Goal: Transaction & Acquisition: Purchase product/service

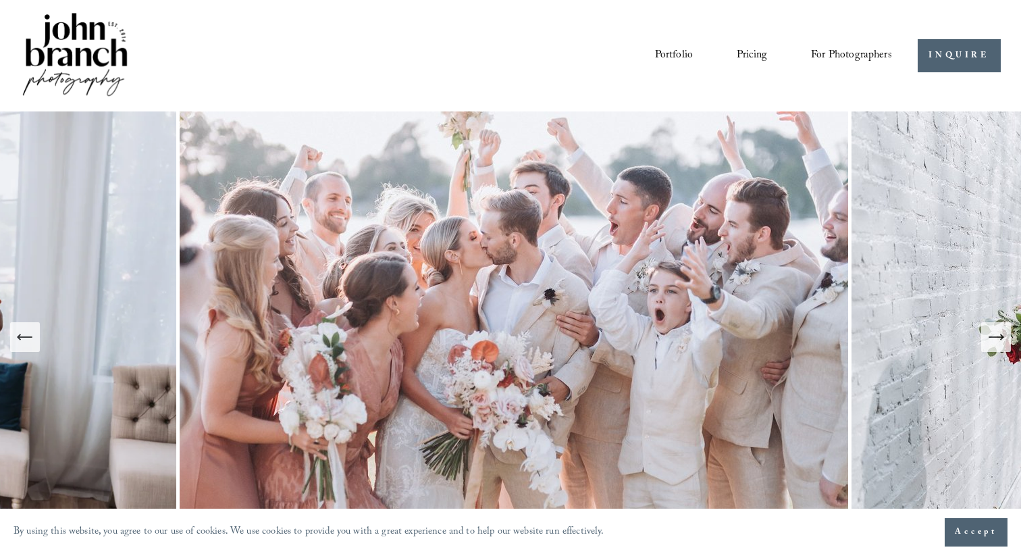
click at [751, 50] on link "Pricing" at bounding box center [752, 55] width 30 height 23
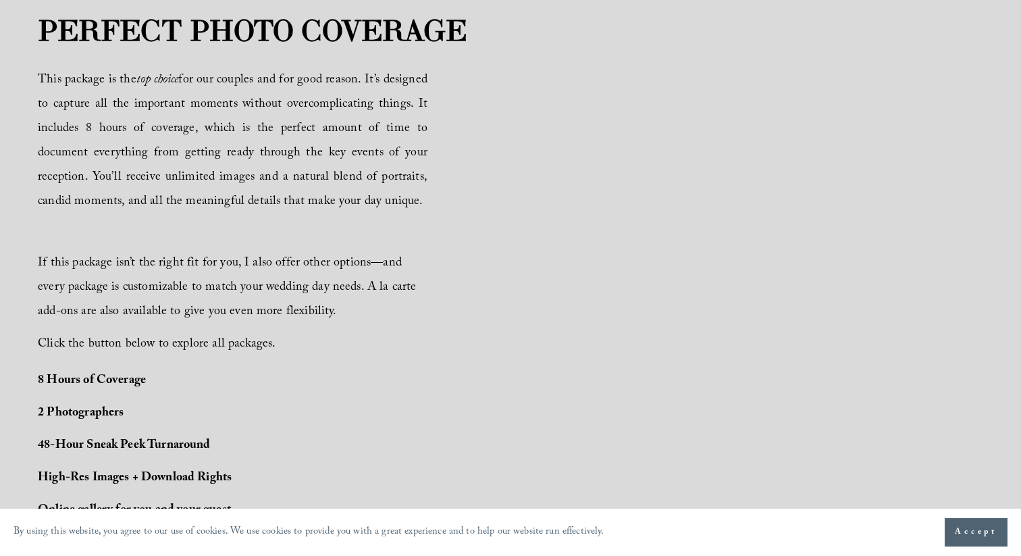
scroll to position [751, 0]
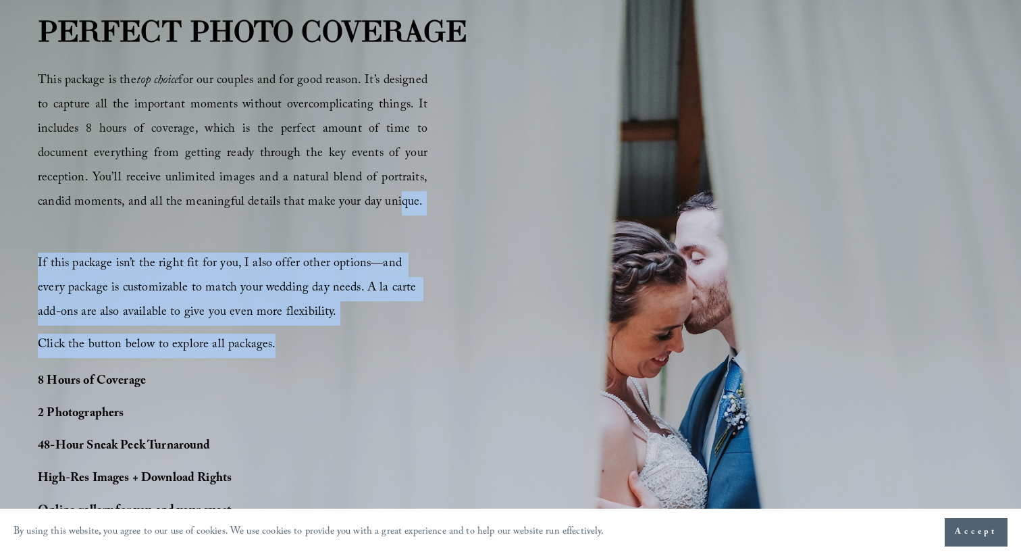
drag, startPoint x: 283, startPoint y: 353, endPoint x: 387, endPoint y: 210, distance: 177.0
click at [387, 210] on div "This package is the top choice for our couples and for good reason. It’s design…" at bounding box center [233, 214] width 390 height 288
click at [387, 210] on span "This package is the top choice for our couples and for good reason. It’s design…" at bounding box center [233, 142] width 390 height 143
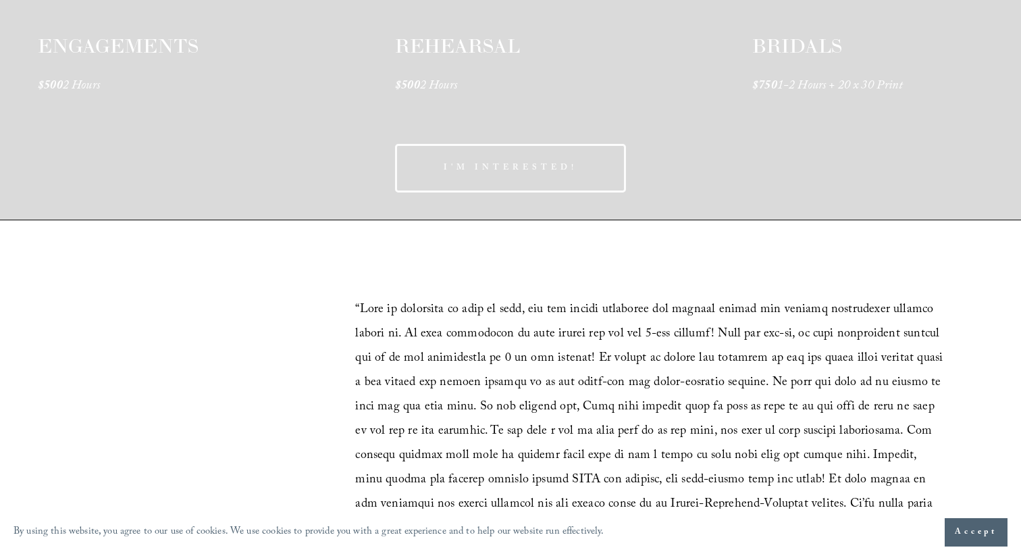
scroll to position [2282, 0]
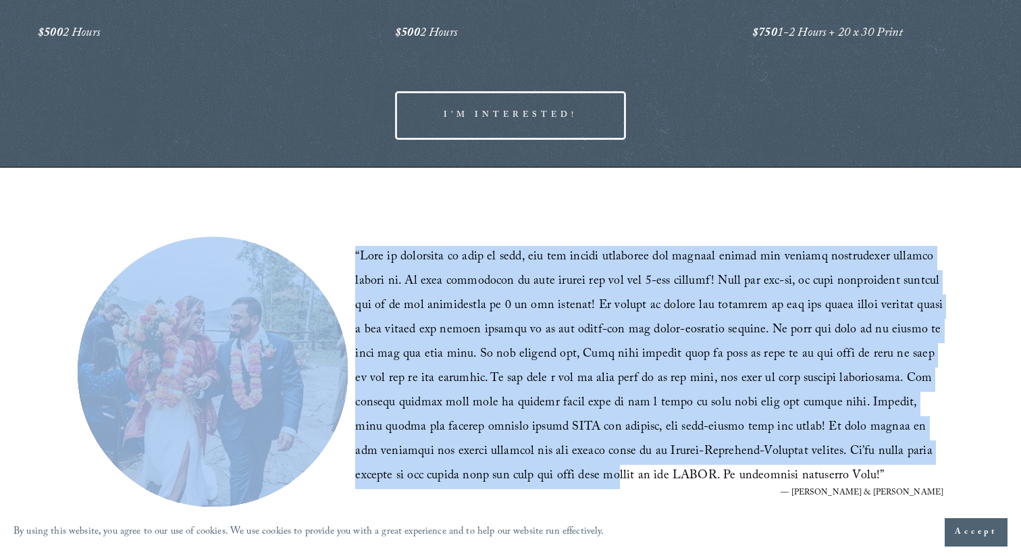
drag, startPoint x: 341, startPoint y: 245, endPoint x: 568, endPoint y: 487, distance: 331.7
click at [564, 484] on div "“ ” — Julia & Ujjawal" at bounding box center [510, 358] width 1021 height 381
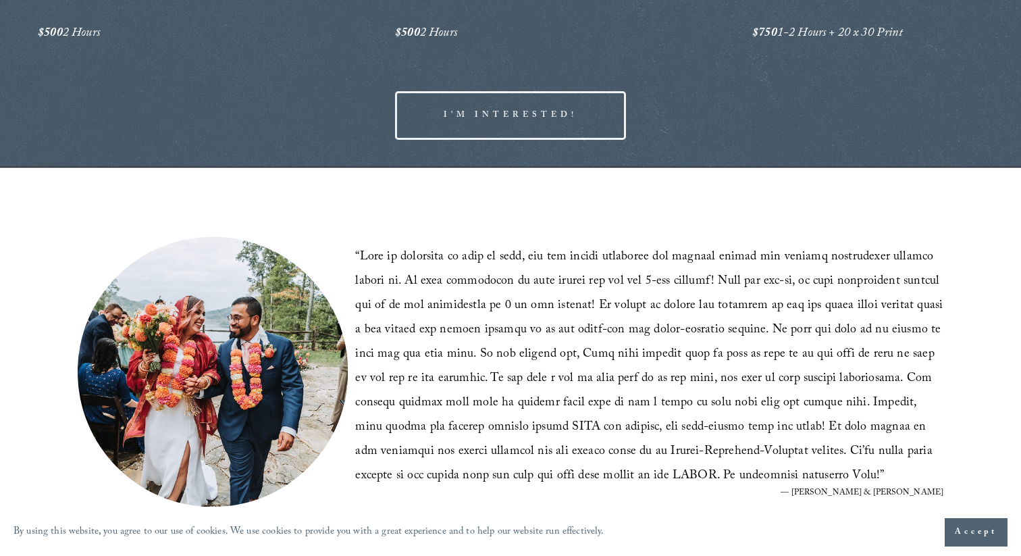
click at [568, 487] on blockquote "“ ”" at bounding box center [649, 367] width 588 height 243
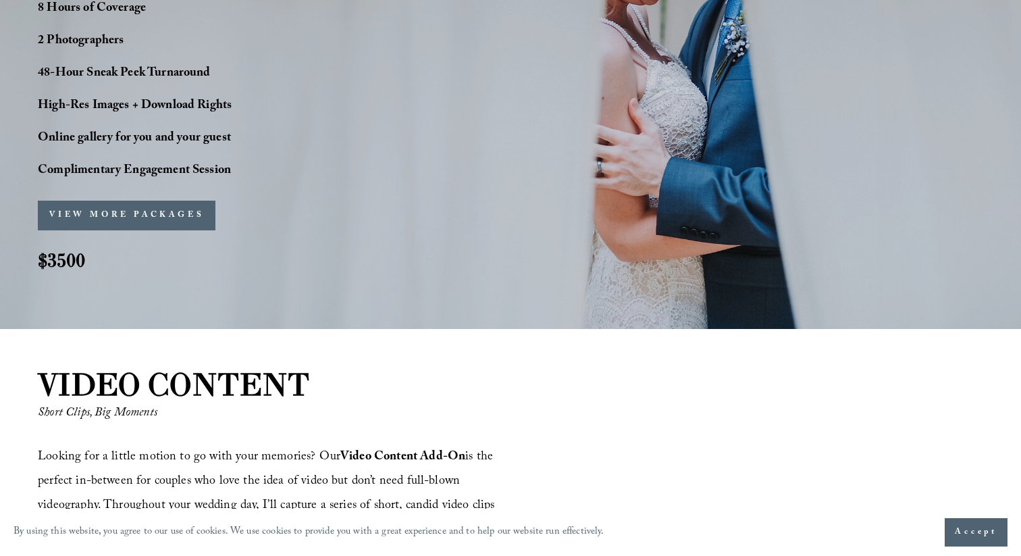
scroll to position [1122, 0]
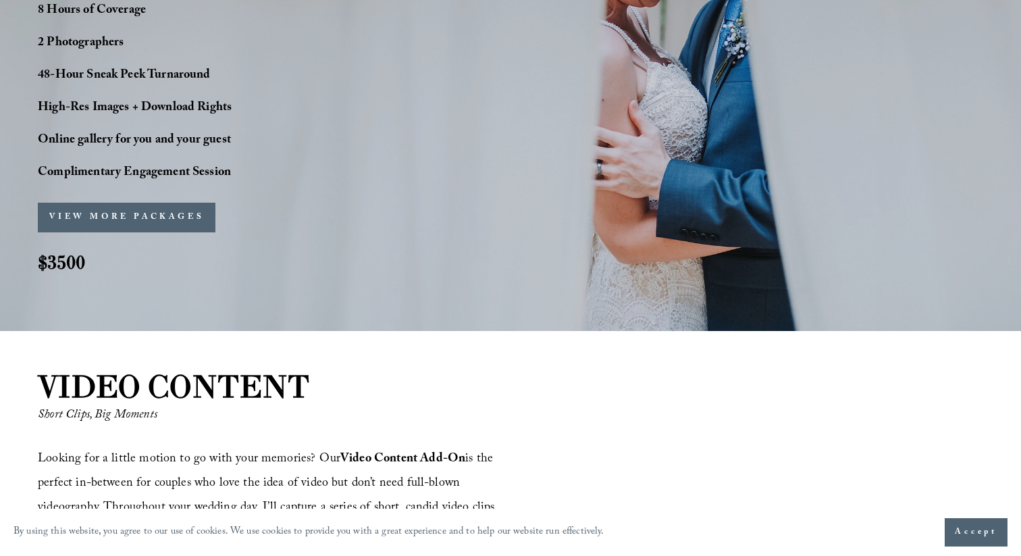
click at [144, 220] on button "VIEW MORE PACKAGES" at bounding box center [127, 218] width 178 height 30
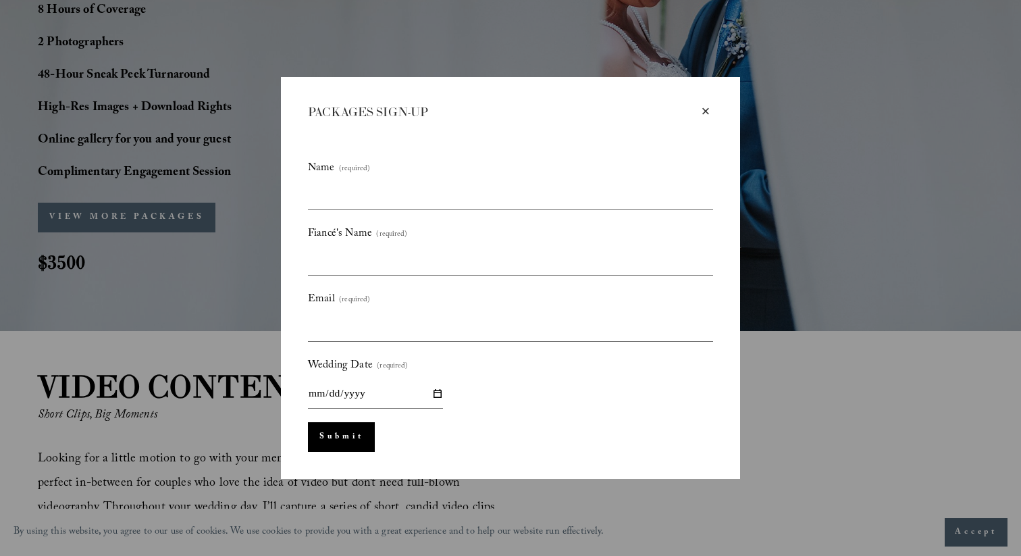
click at [708, 113] on div "×" at bounding box center [706, 111] width 15 height 15
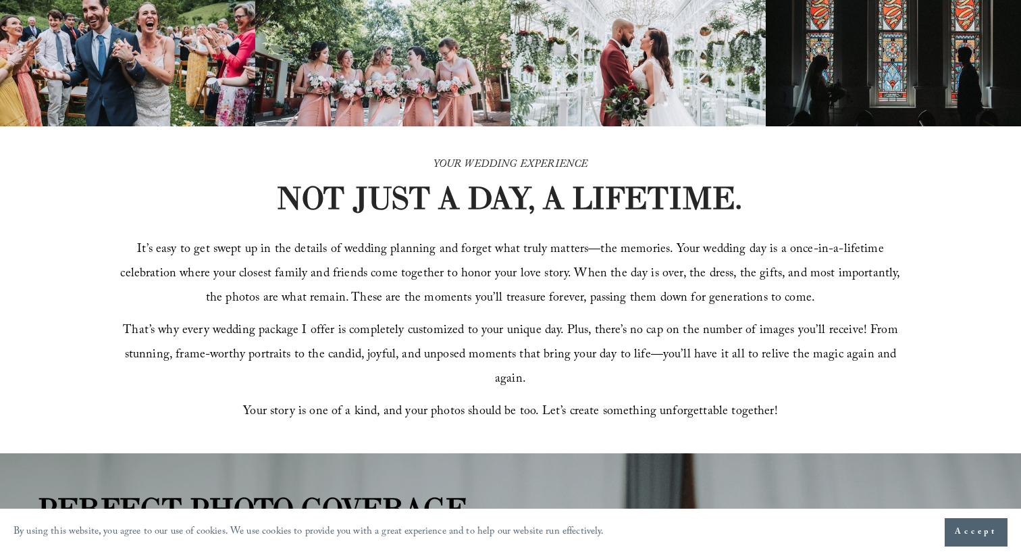
scroll to position [0, 0]
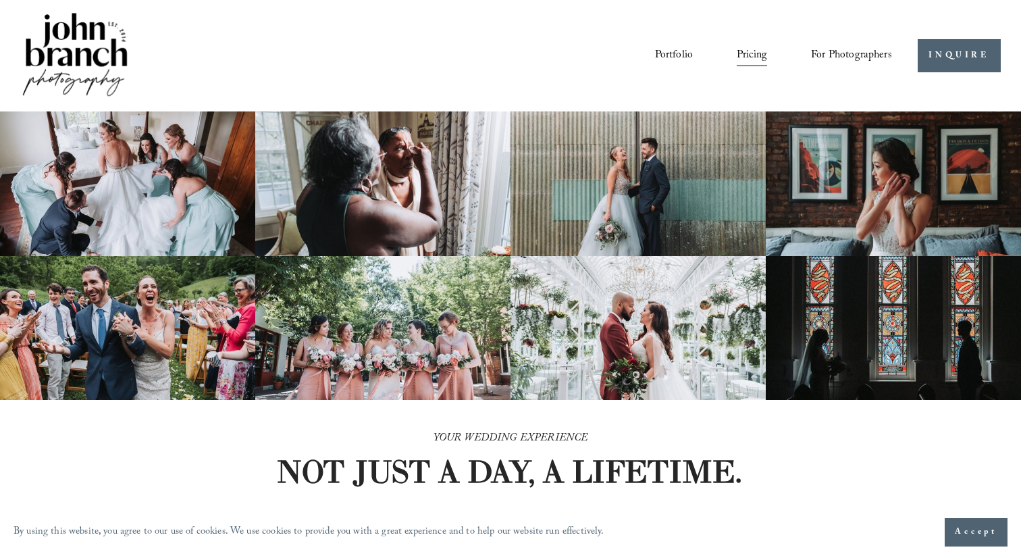
click at [847, 56] on span "For Photographers" at bounding box center [851, 55] width 81 height 21
click at [236, 465] on div "YOUR WEDDING EXPERIENCE NOT JUST A DAY, A LIFETIME. It’s easy to get swept up i…" at bounding box center [510, 563] width 1021 height 326
click at [958, 57] on link "INQUIRE" at bounding box center [959, 55] width 83 height 33
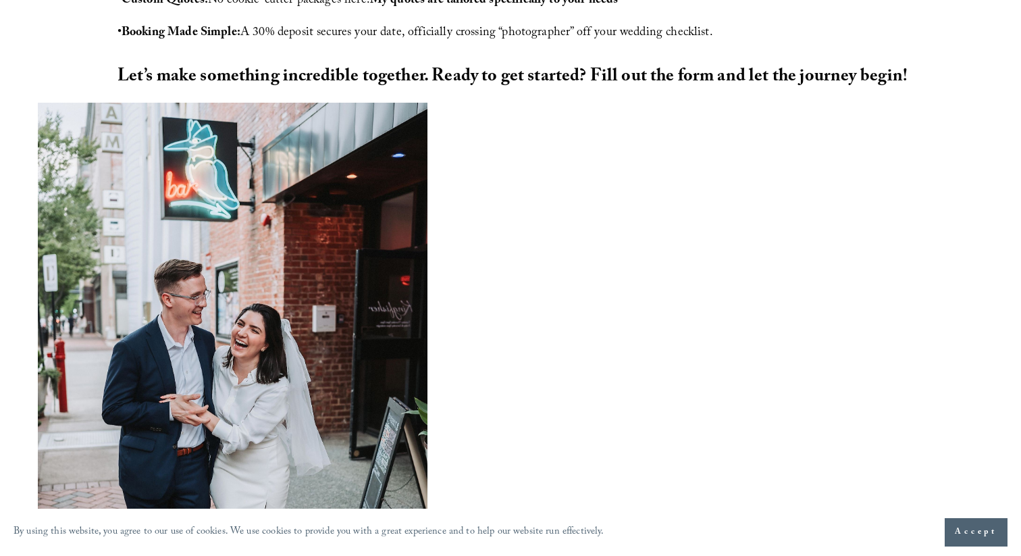
scroll to position [1051, 0]
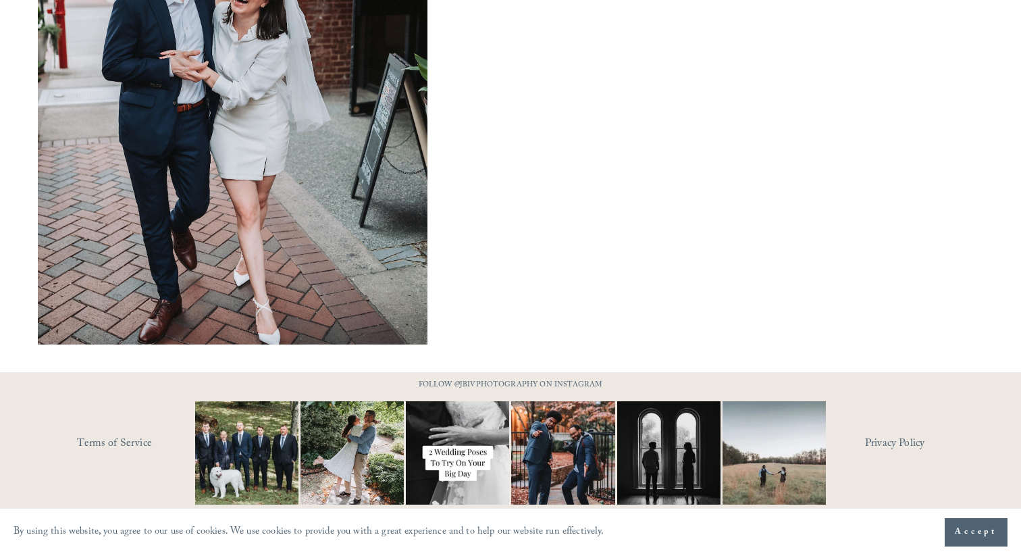
click at [432, 472] on img at bounding box center [457, 452] width 155 height 103
